Goal: Transaction & Acquisition: Purchase product/service

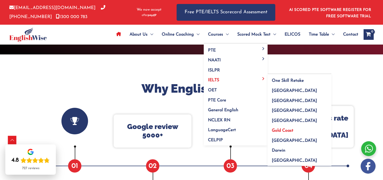
click at [279, 133] on span "Gold Coast" at bounding box center [283, 131] width 22 height 4
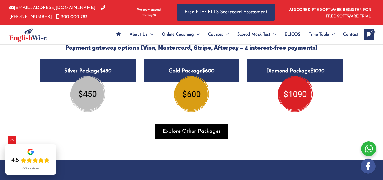
scroll to position [586, 0]
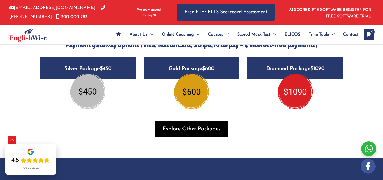
click at [198, 133] on span "Explore Other Packages" at bounding box center [191, 128] width 58 height 7
